Goal: Download file/media

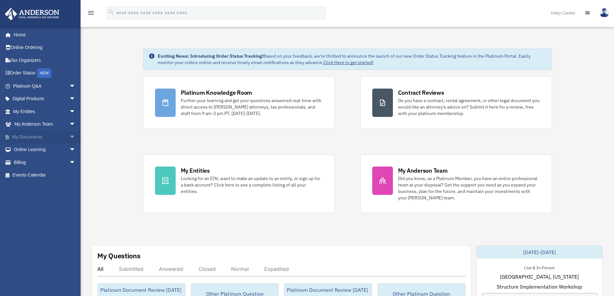
click at [38, 137] on link "My Documents arrow_drop_down" at bounding box center [45, 136] width 81 height 13
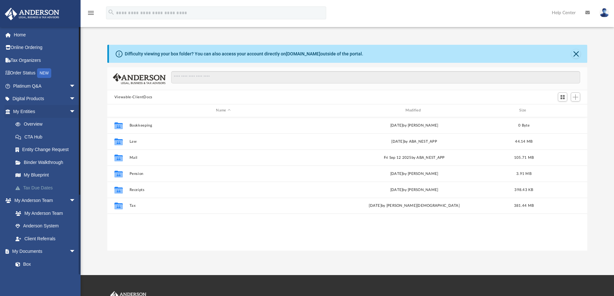
scroll to position [142, 475]
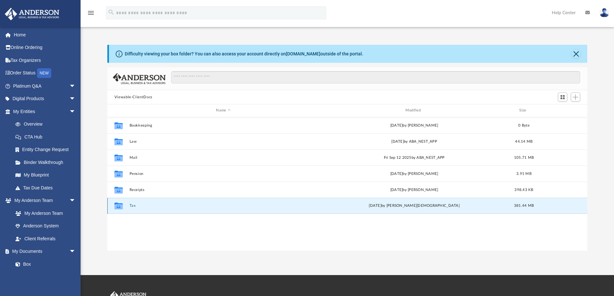
click at [132, 205] on button "Tax" at bounding box center [223, 206] width 188 height 4
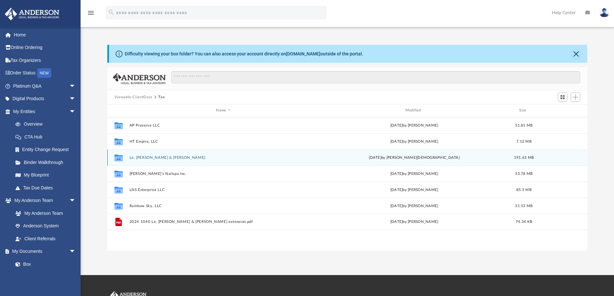
click at [144, 158] on button "Le, [PERSON_NAME] & [PERSON_NAME]" at bounding box center [223, 158] width 188 height 4
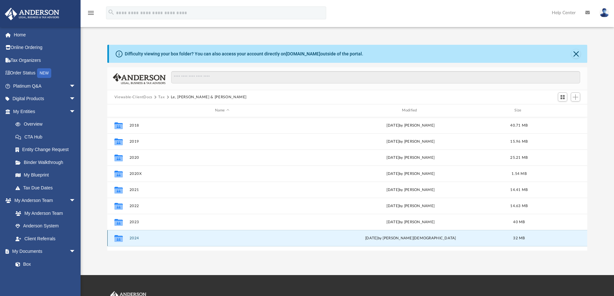
click at [135, 237] on button "2024" at bounding box center [222, 238] width 186 height 4
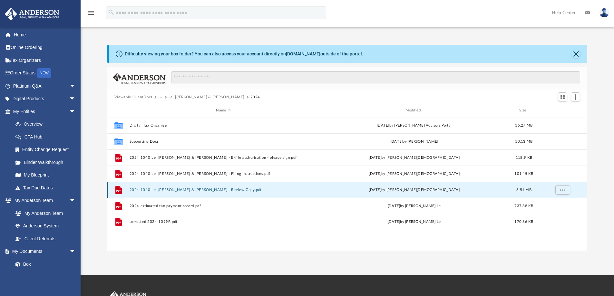
click at [186, 189] on button "2024 1040 Le, [PERSON_NAME] & [PERSON_NAME] - Review Copy.pdf" at bounding box center [223, 190] width 188 height 4
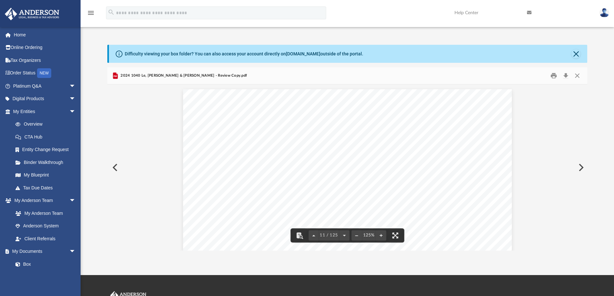
scroll to position [4622, 0]
drag, startPoint x: 583, startPoint y: 104, endPoint x: 586, endPoint y: 95, distance: 9.4
click at [581, 72] on div "Viewable-ClientDocs ··· Le, [PERSON_NAME] & [PERSON_NAME] 2024 Name Modified Si…" at bounding box center [347, 158] width 480 height 183
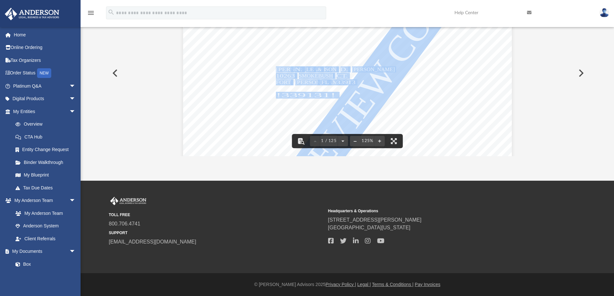
scroll to position [225, 0]
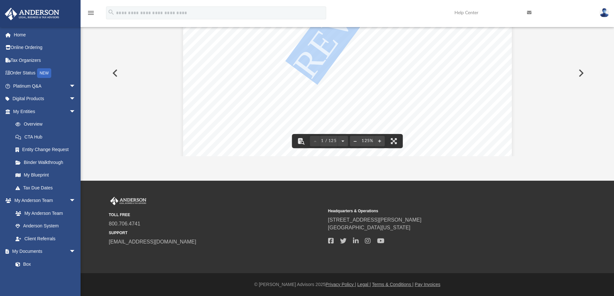
click at [600, 16] on link at bounding box center [603, 12] width 19 height 28
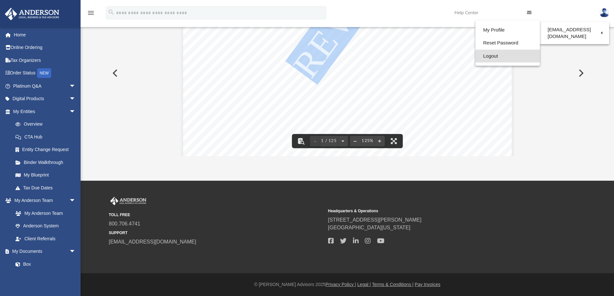
click at [491, 56] on link "Logout" at bounding box center [507, 56] width 64 height 13
